Goal: Task Accomplishment & Management: Manage account settings

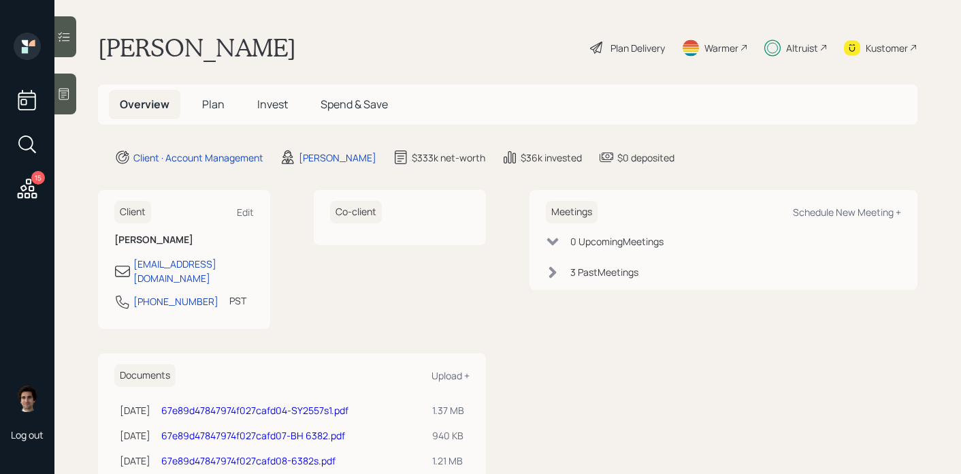
click at [210, 109] on span "Plan" at bounding box center [213, 104] width 22 height 15
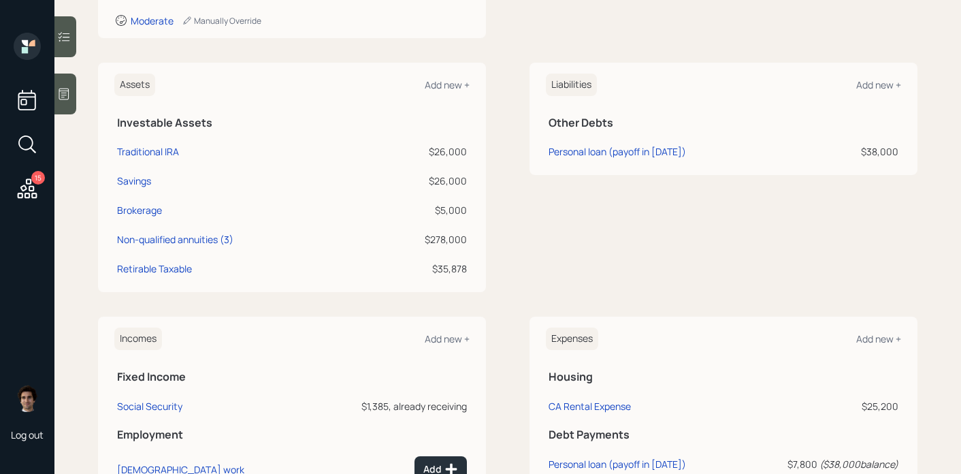
scroll to position [290, 0]
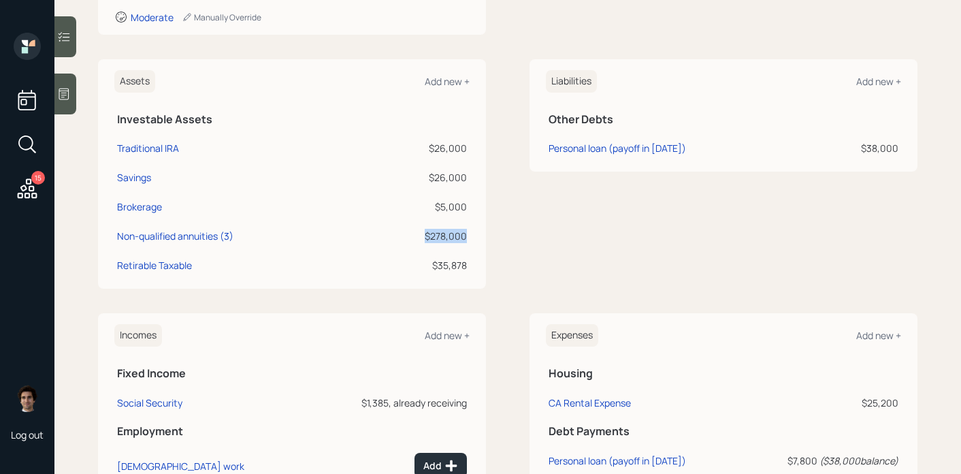
drag, startPoint x: 468, startPoint y: 234, endPoint x: 425, endPoint y: 234, distance: 42.9
click at [425, 234] on td "$278,000" at bounding box center [419, 233] width 100 height 29
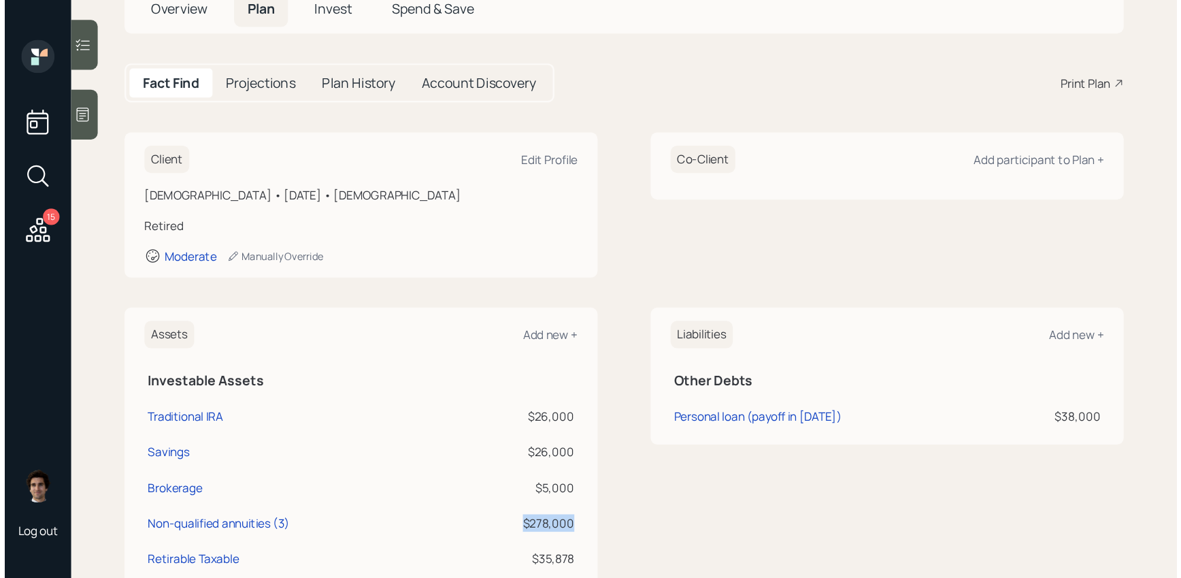
scroll to position [0, 0]
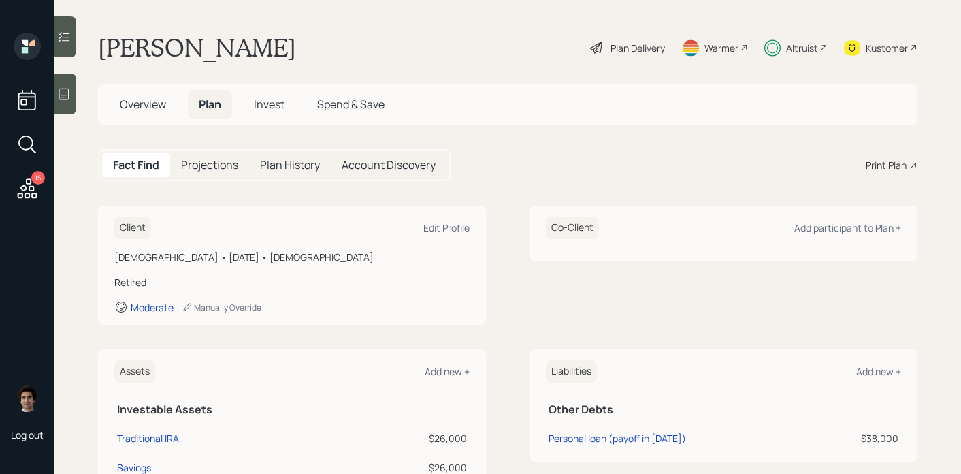
click at [629, 39] on div "Plan Delivery" at bounding box center [628, 48] width 78 height 30
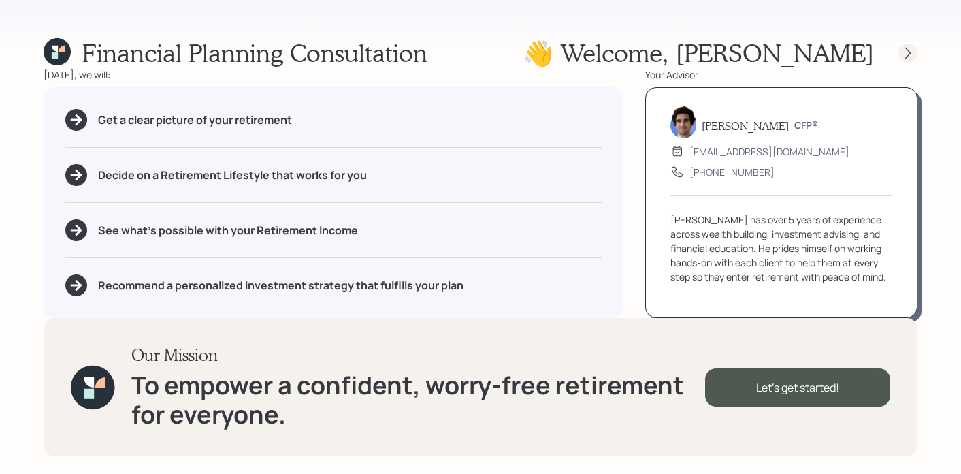
click at [910, 48] on icon at bounding box center [908, 53] width 14 height 14
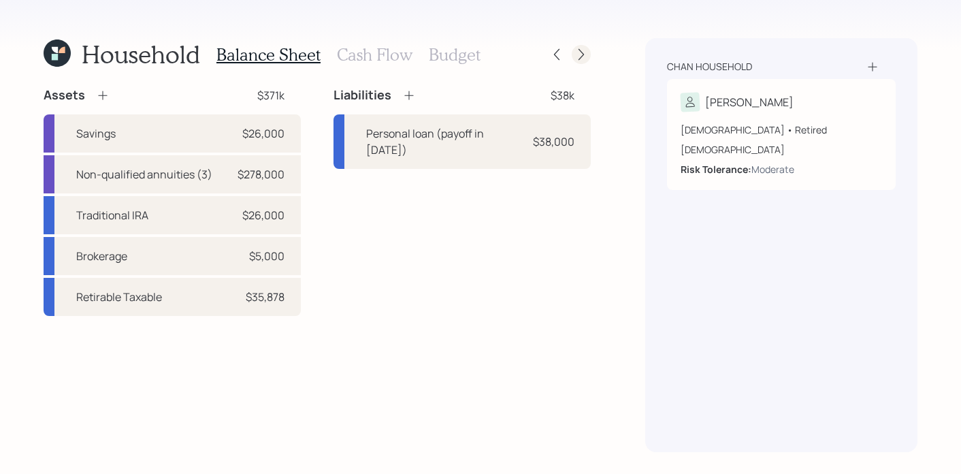
click at [580, 59] on icon at bounding box center [581, 55] width 14 height 14
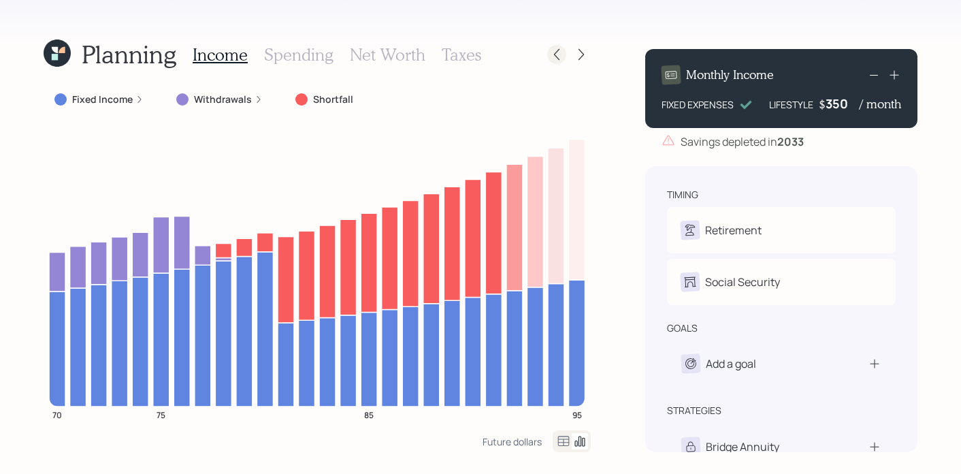
click at [560, 49] on icon at bounding box center [557, 55] width 14 height 14
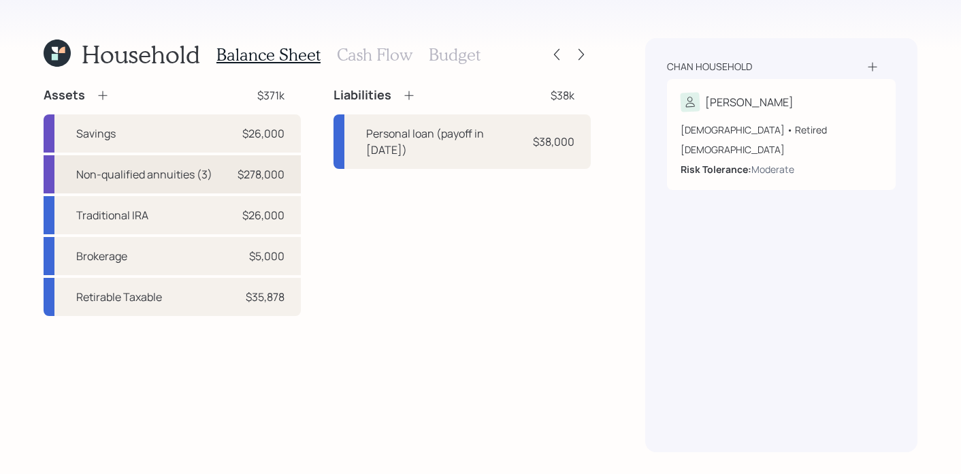
click at [177, 170] on div "Non-qualified annuities (3)" at bounding box center [144, 174] width 136 height 16
select select "emergency_fund"
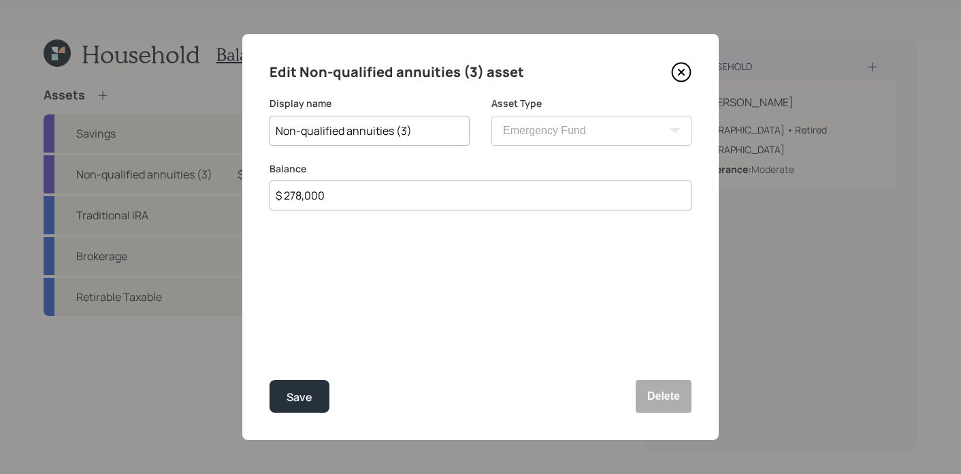
click at [683, 69] on icon at bounding box center [681, 72] width 20 height 20
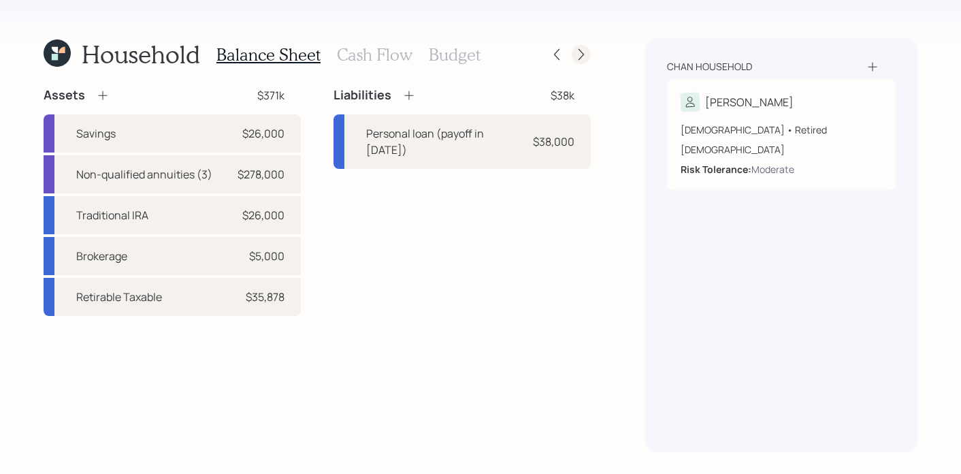
click at [589, 52] on div at bounding box center [581, 54] width 19 height 19
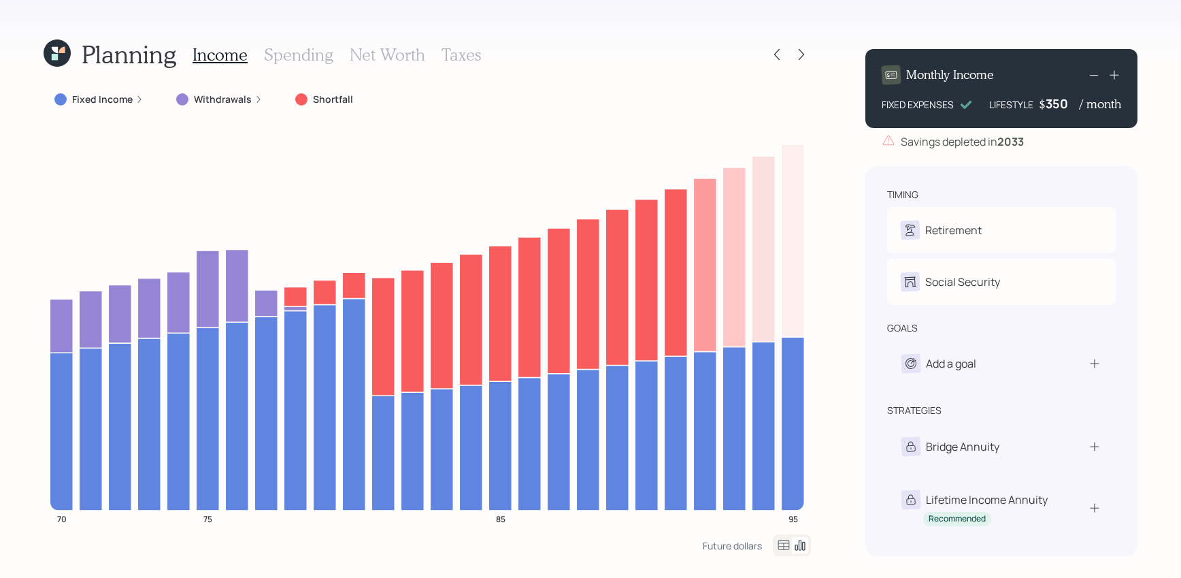
click at [72, 42] on div "Planning" at bounding box center [110, 53] width 133 height 29
click at [69, 51] on icon at bounding box center [57, 52] width 27 height 27
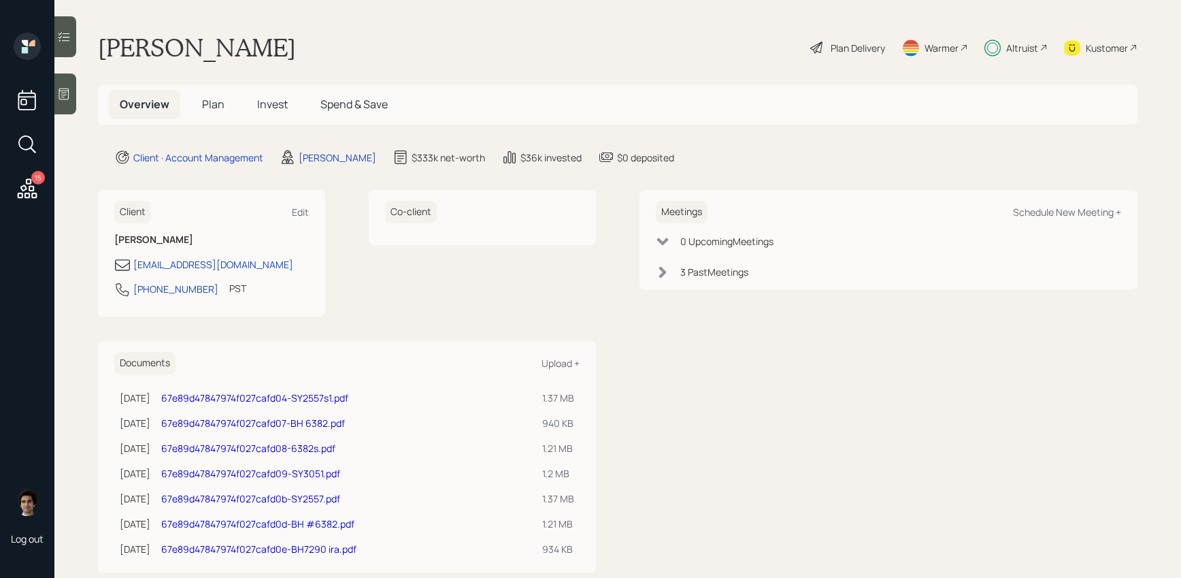
click at [288, 109] on h5 "Invest" at bounding box center [272, 104] width 52 height 29
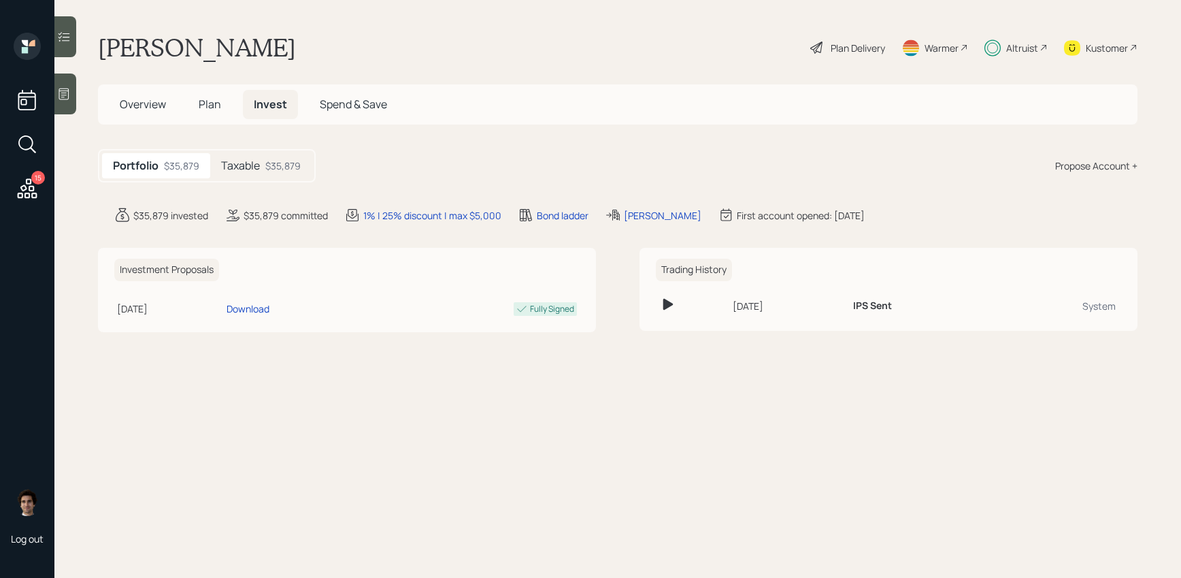
click at [278, 153] on div "Taxable $35,879" at bounding box center [260, 165] width 101 height 25
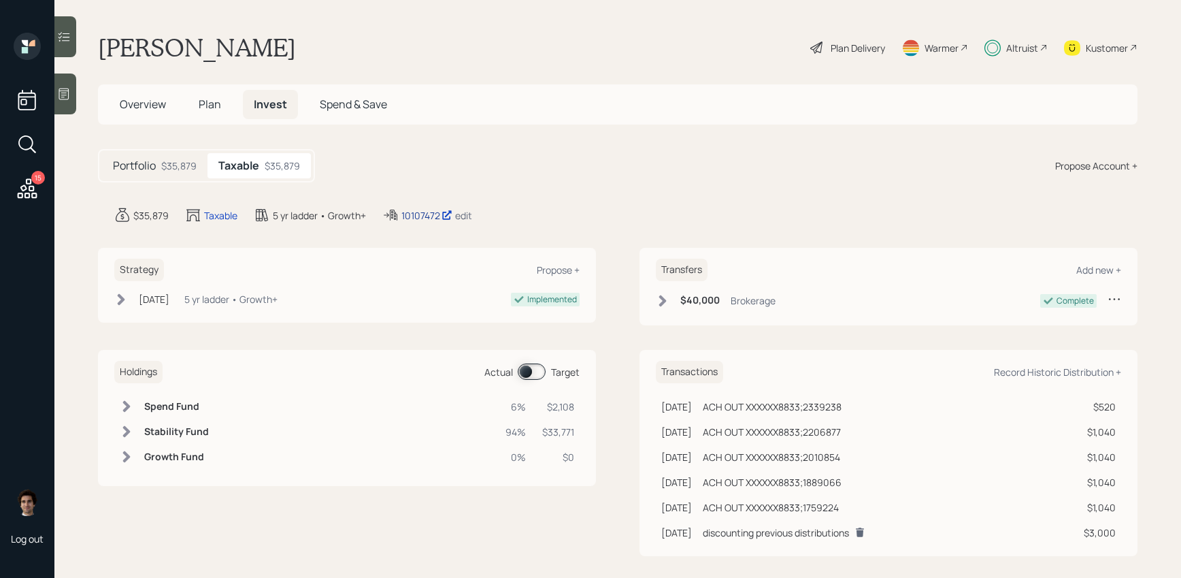
click at [411, 214] on div "10107472" at bounding box center [426, 215] width 51 height 14
click at [216, 106] on span "Plan" at bounding box center [210, 104] width 22 height 15
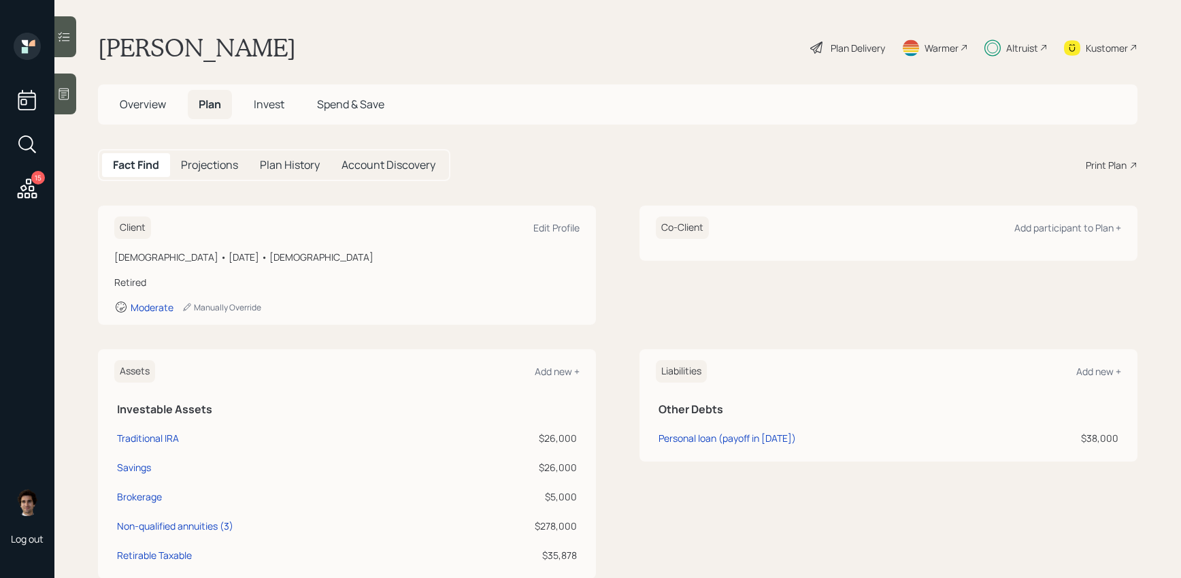
scroll to position [74, 0]
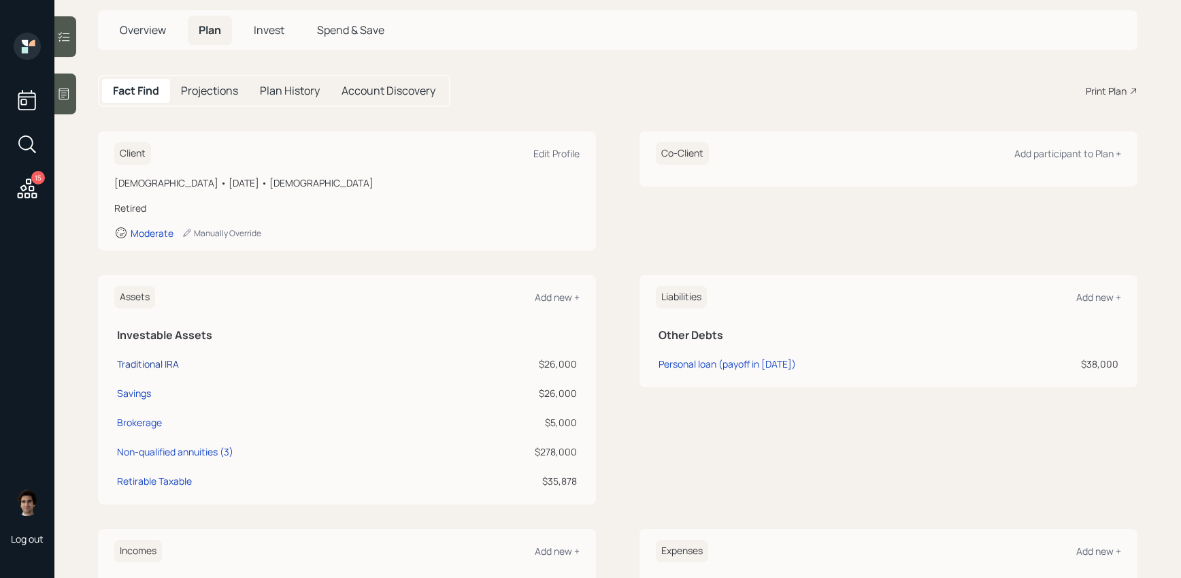
click at [167, 364] on div "Traditional IRA" at bounding box center [148, 364] width 62 height 14
select select "ira"
select select "balanced"
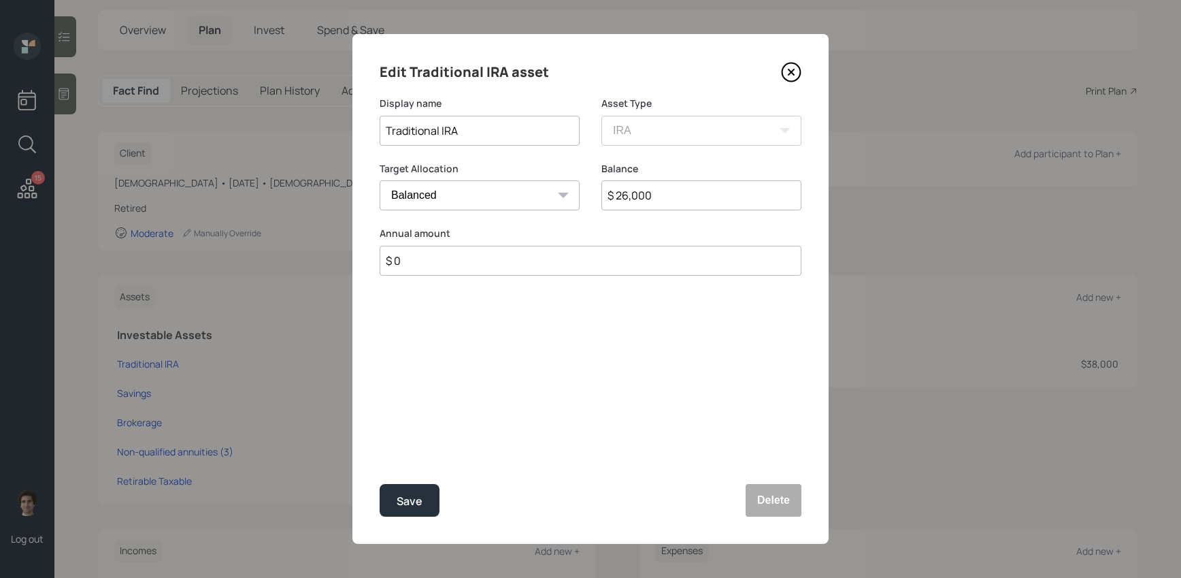
click at [800, 65] on icon at bounding box center [791, 72] width 20 height 20
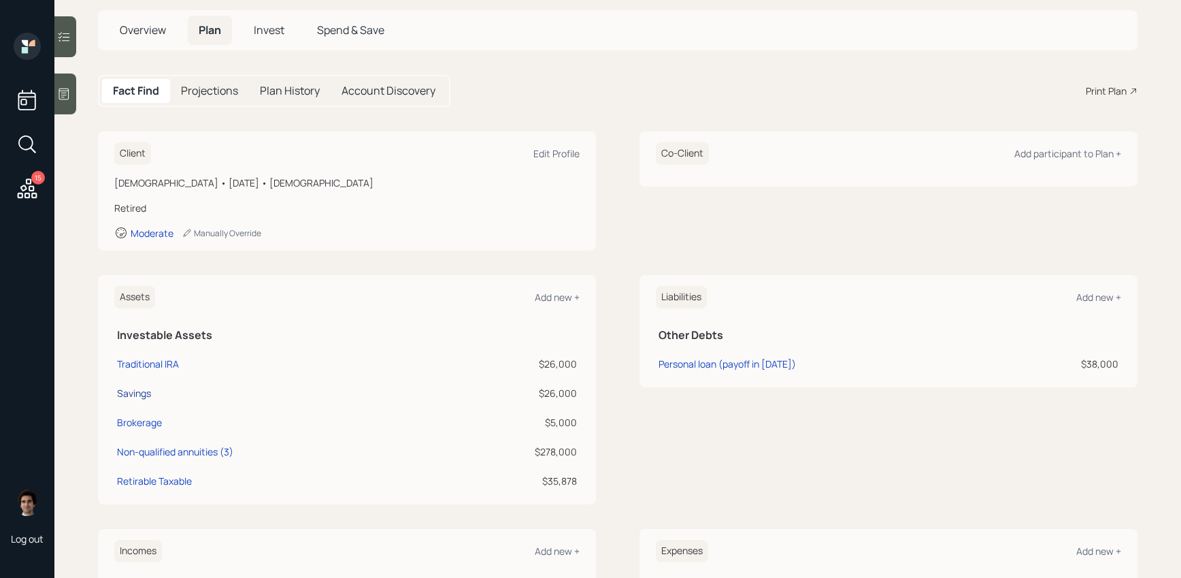
click at [120, 398] on div "Savings" at bounding box center [134, 393] width 34 height 14
select select "emergency_fund"
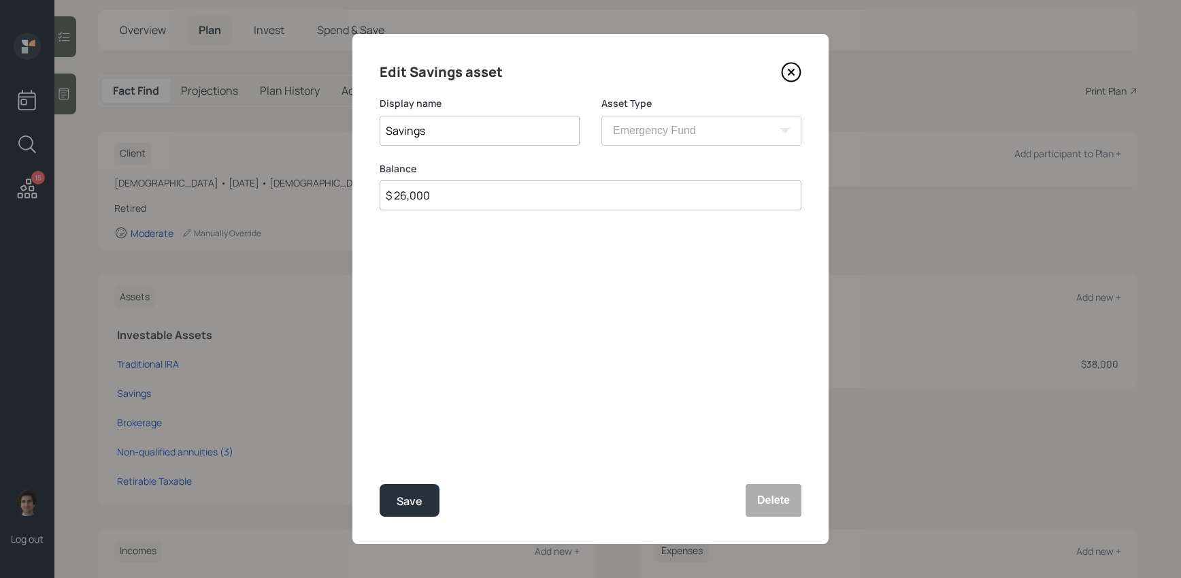
click at [785, 72] on icon at bounding box center [791, 72] width 20 height 20
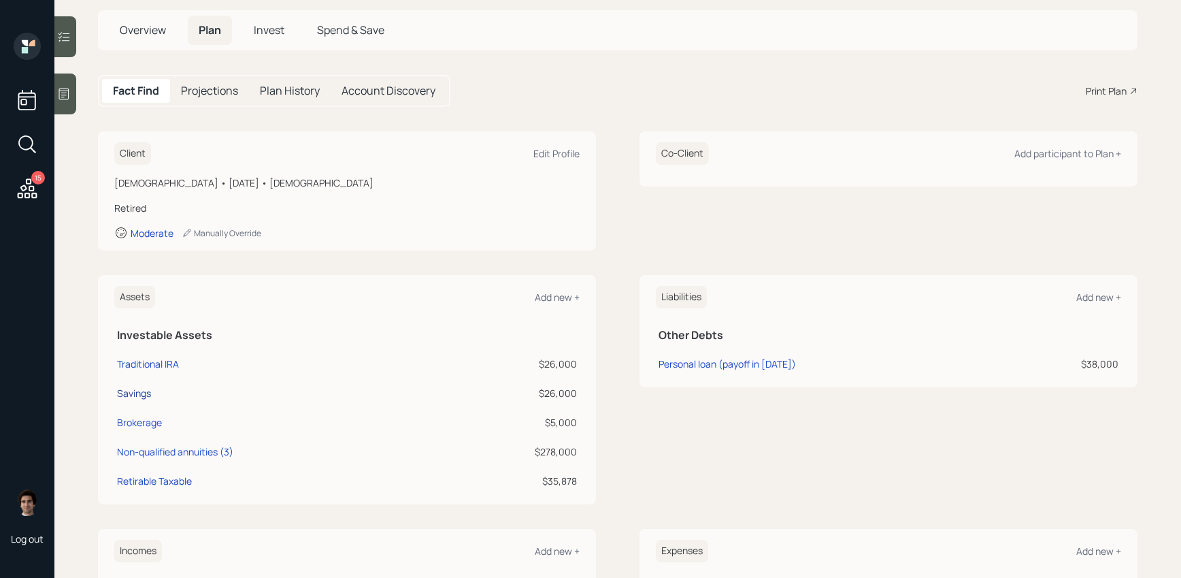
click at [146, 396] on div "Savings" at bounding box center [134, 393] width 34 height 14
select select "emergency_fund"
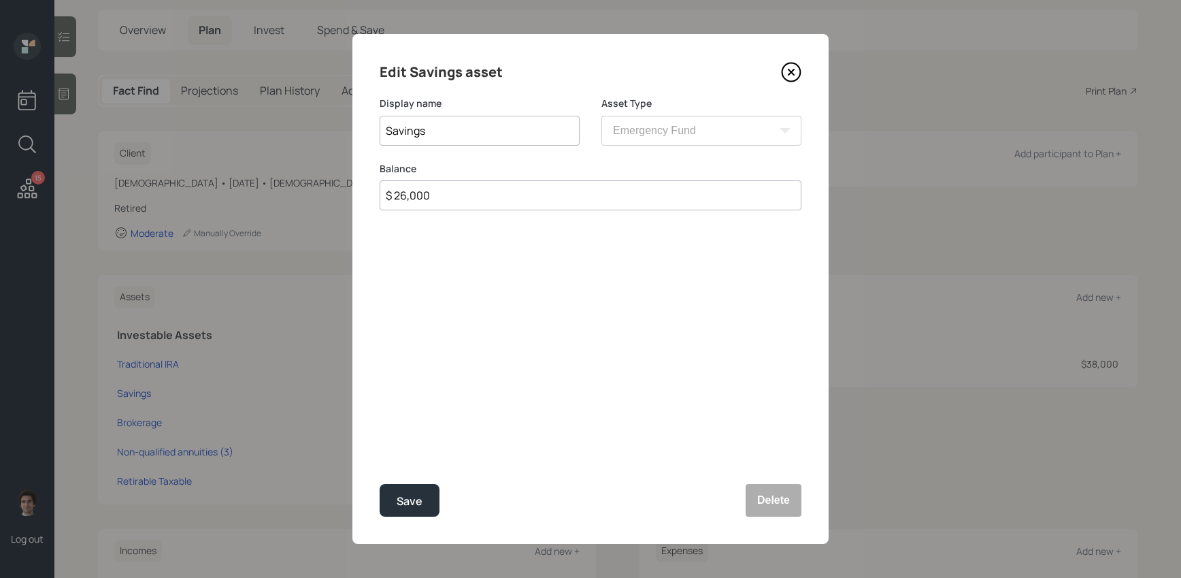
click at [789, 75] on icon at bounding box center [791, 71] width 5 height 5
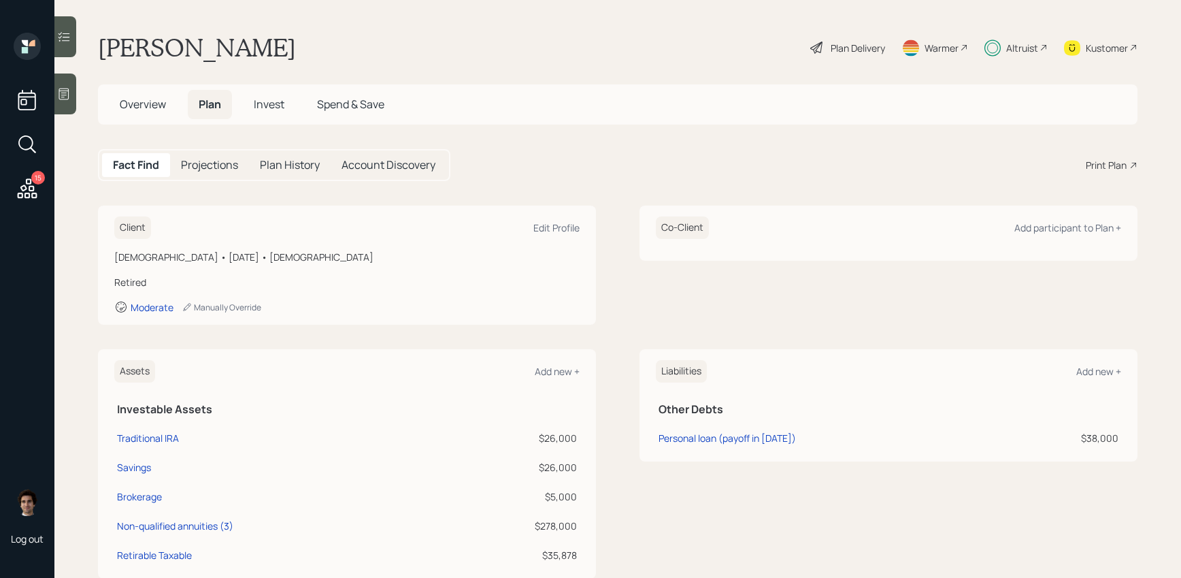
click at [867, 50] on div "Plan Delivery" at bounding box center [858, 48] width 54 height 14
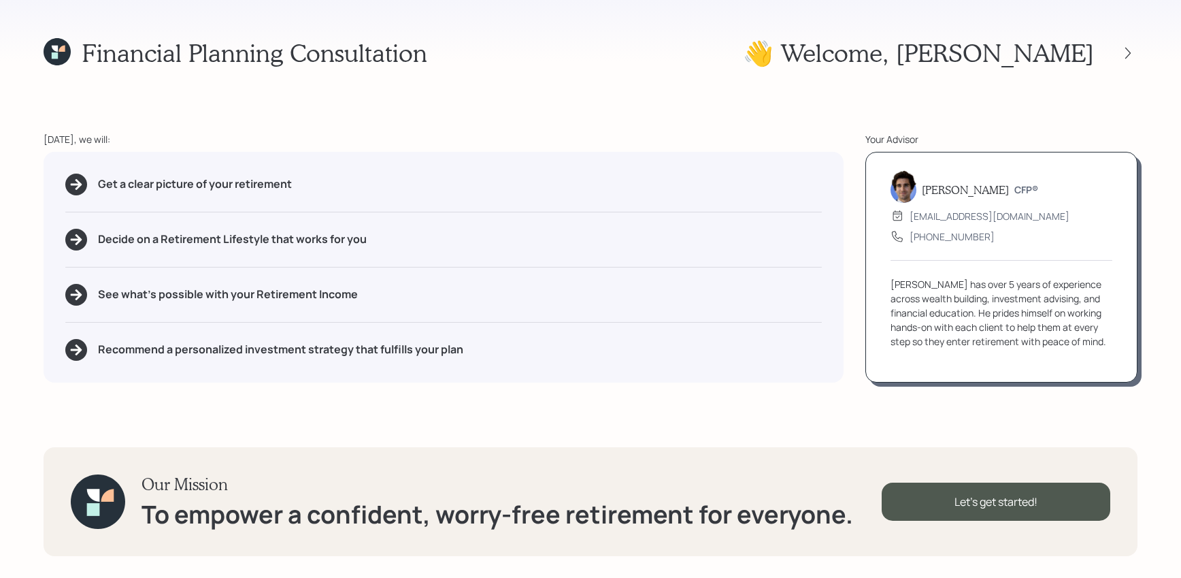
click at [960, 52] on div at bounding box center [1116, 53] width 44 height 19
click at [960, 54] on div at bounding box center [1116, 53] width 44 height 19
click at [960, 52] on icon at bounding box center [1128, 53] width 14 height 14
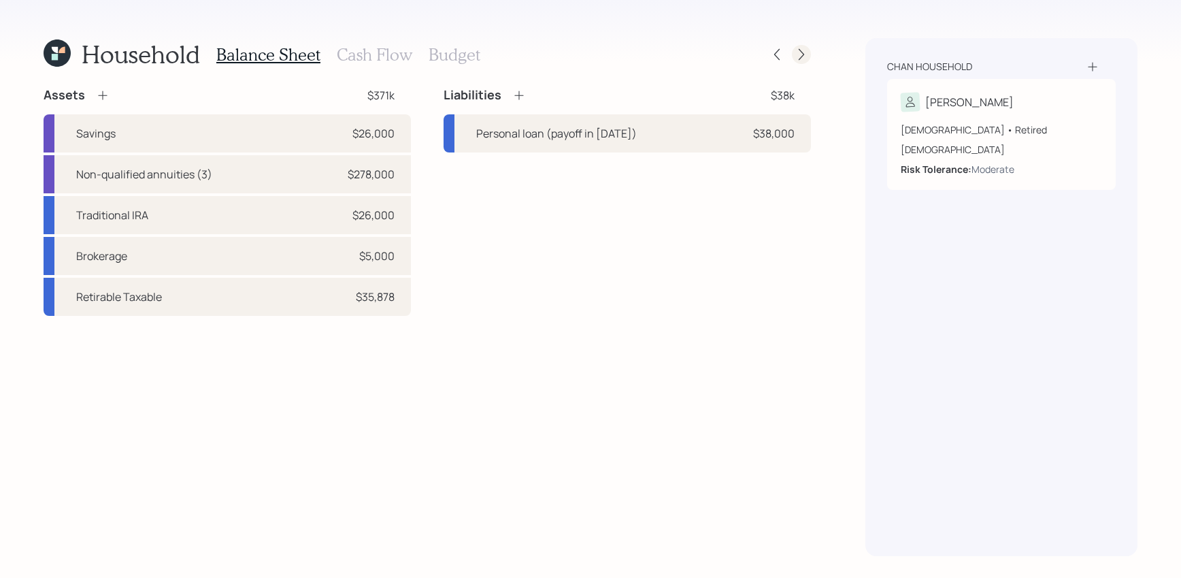
click at [797, 61] on icon at bounding box center [802, 55] width 14 height 14
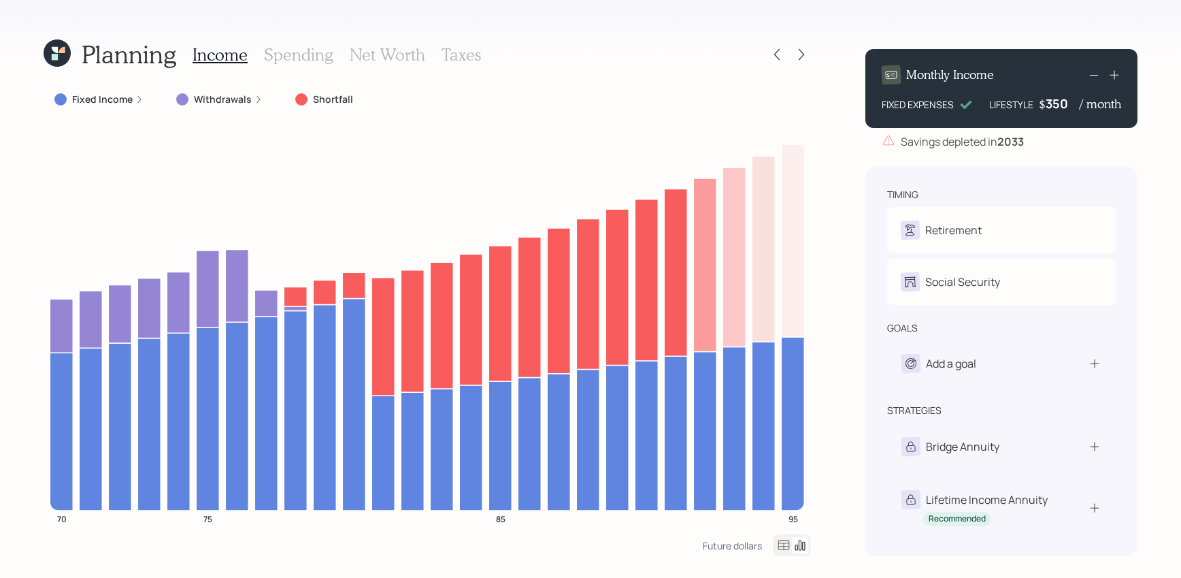
click at [797, 61] on icon at bounding box center [802, 55] width 14 height 14
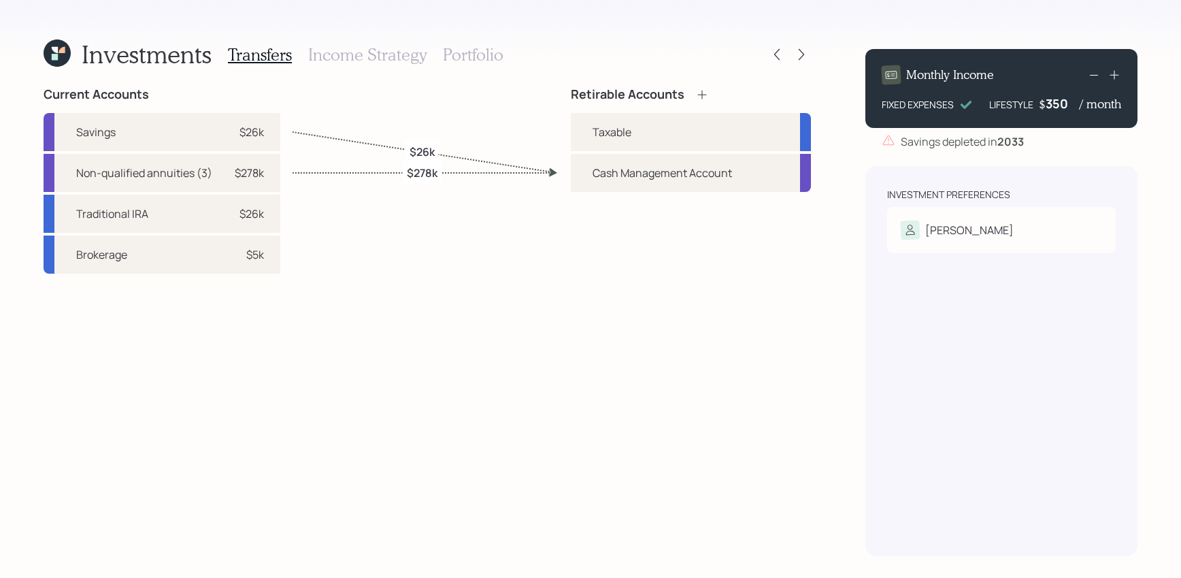
click at [797, 61] on icon at bounding box center [802, 55] width 14 height 14
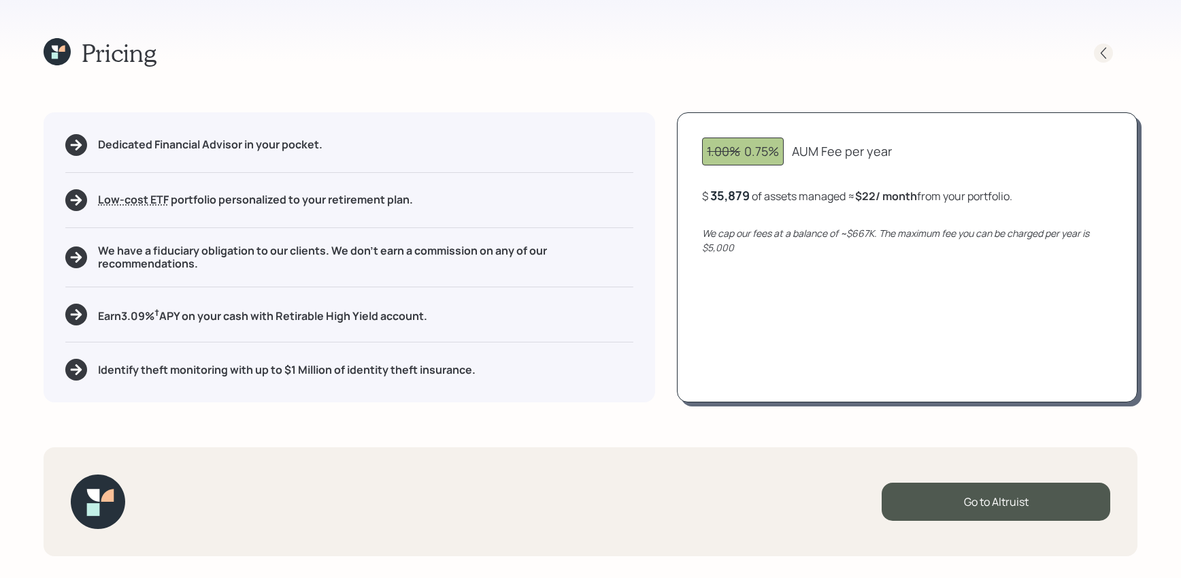
click at [960, 60] on div at bounding box center [1103, 53] width 19 height 19
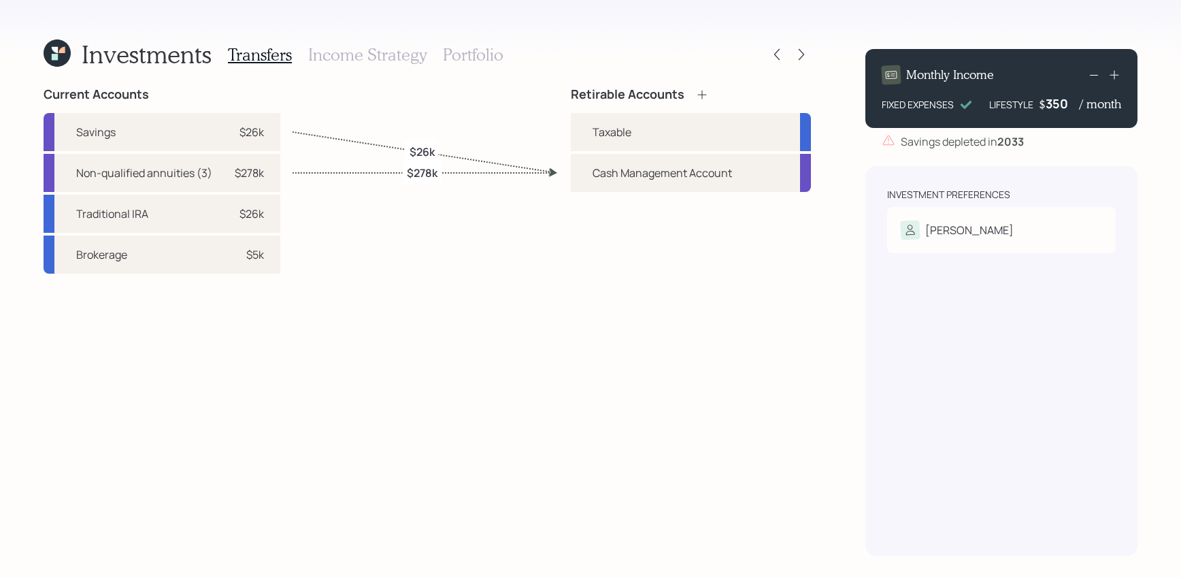
click at [449, 50] on h3 "Portfolio" at bounding box center [473, 55] width 61 height 20
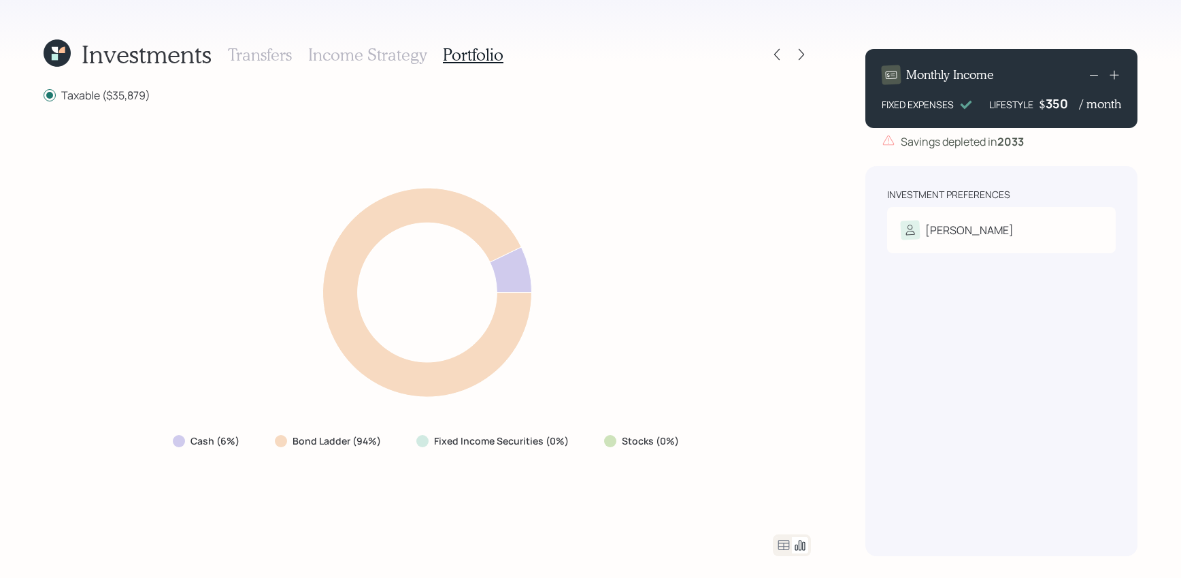
click at [781, 473] on icon at bounding box center [784, 545] width 16 height 16
